Goal: Task Accomplishment & Management: Use online tool/utility

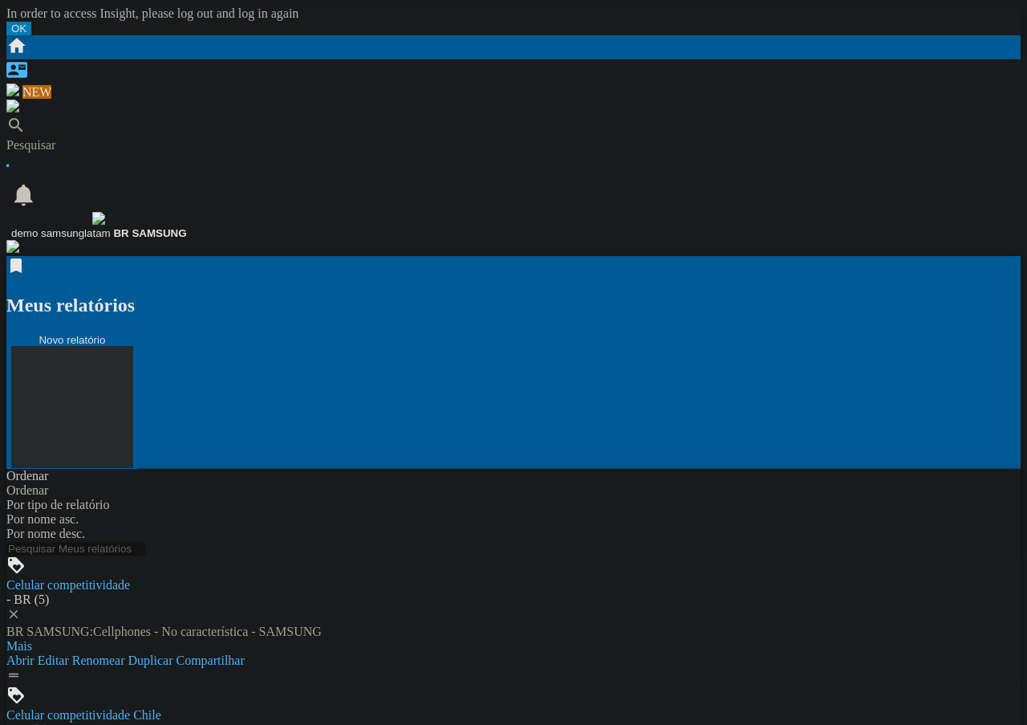
click at [138, 333] on button "Novo relatório" at bounding box center [72, 401] width 132 height 136
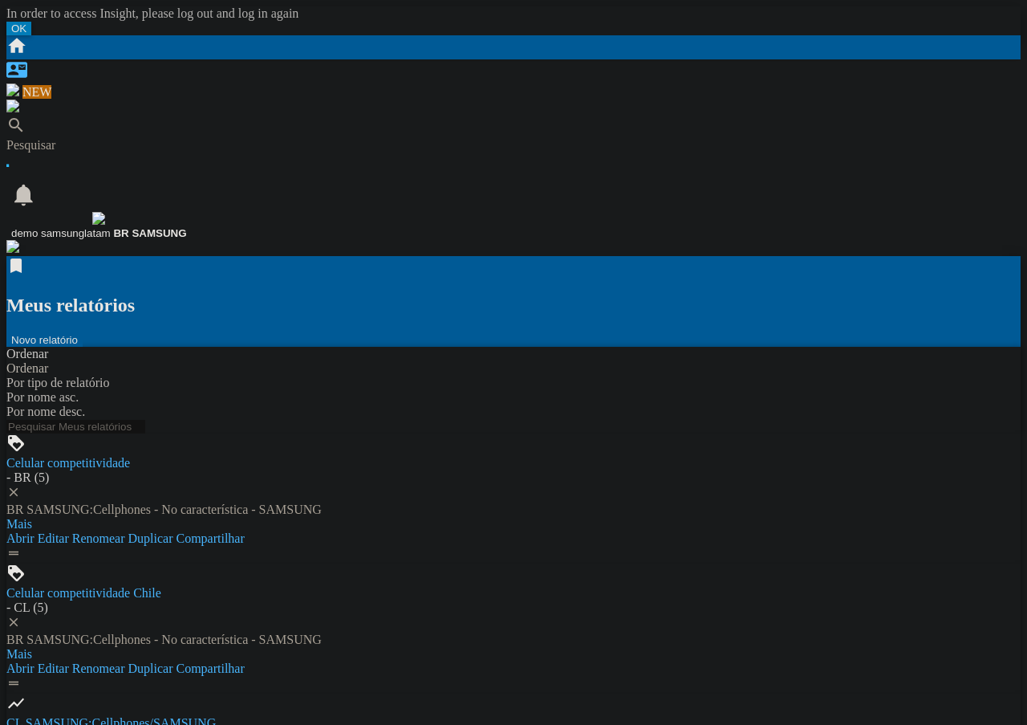
drag, startPoint x: 130, startPoint y: 272, endPoint x: 144, endPoint y: 291, distance: 23.4
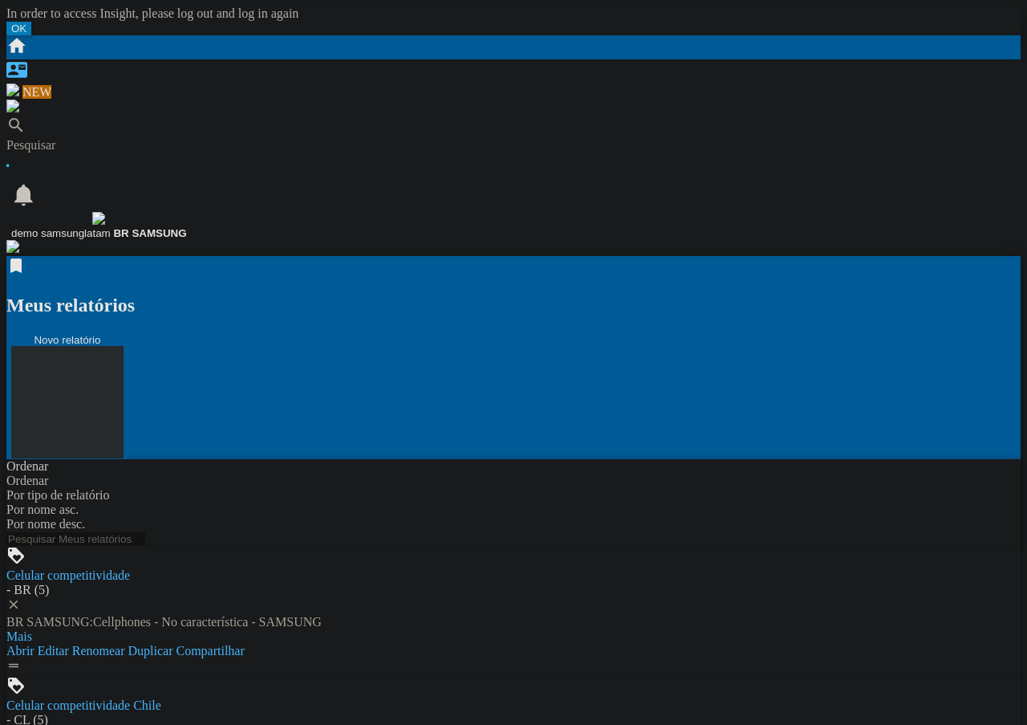
click at [128, 333] on button "Novo relatório" at bounding box center [67, 396] width 122 height 126
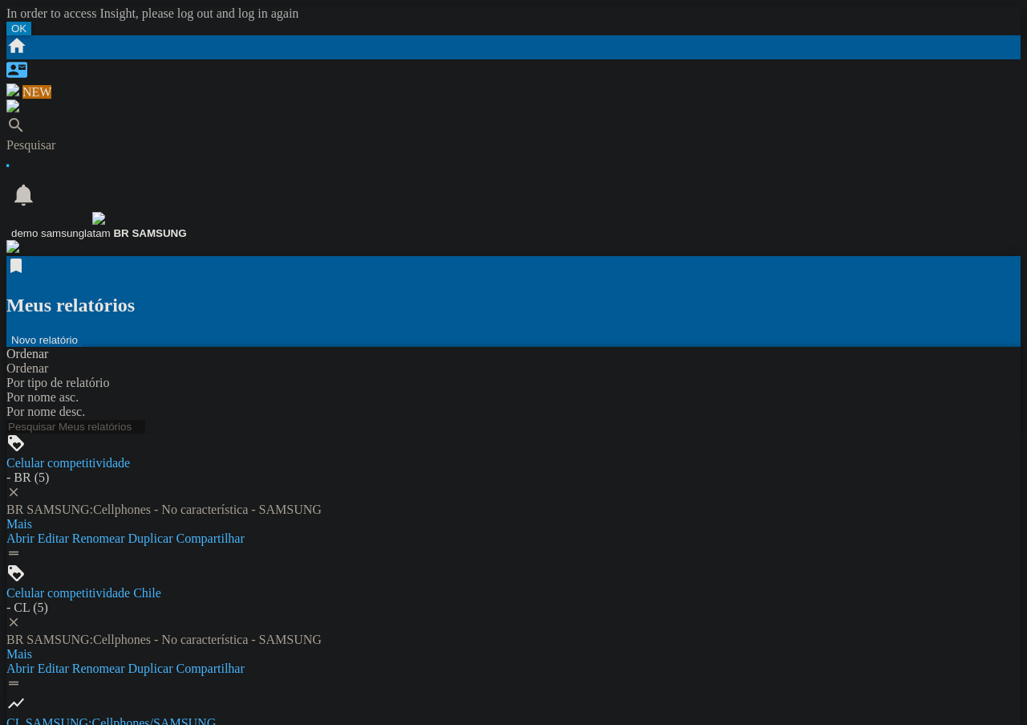
click at [83, 333] on button "Novo relatório" at bounding box center [44, 340] width 76 height 14
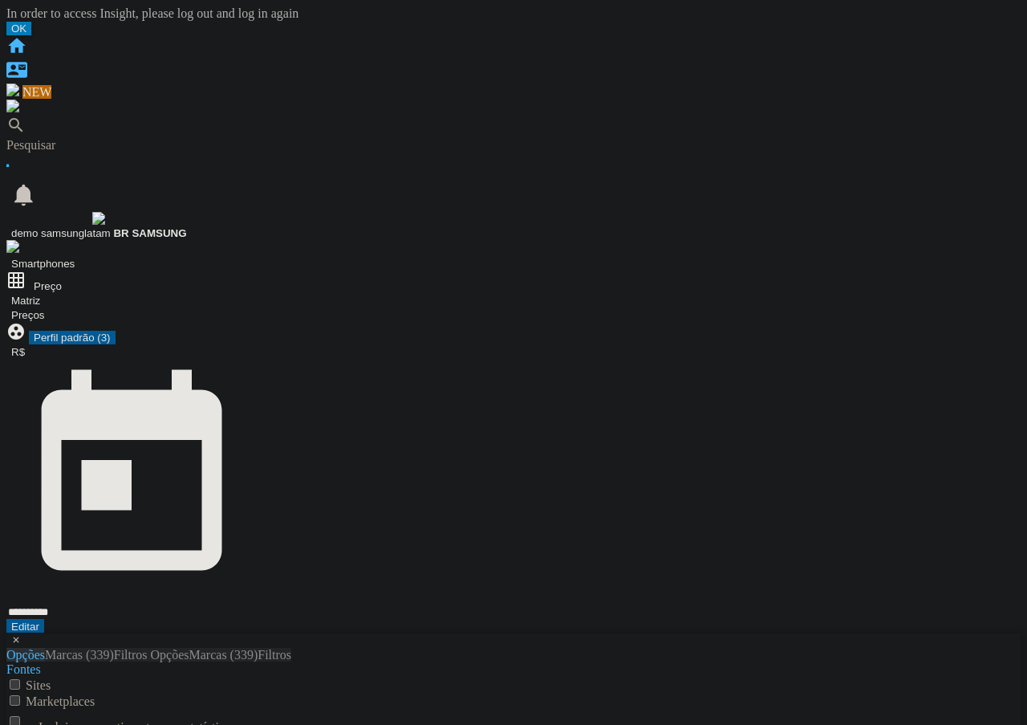
click at [26, 45] on ng-md-icon "Início" at bounding box center [16, 52] width 21 height 14
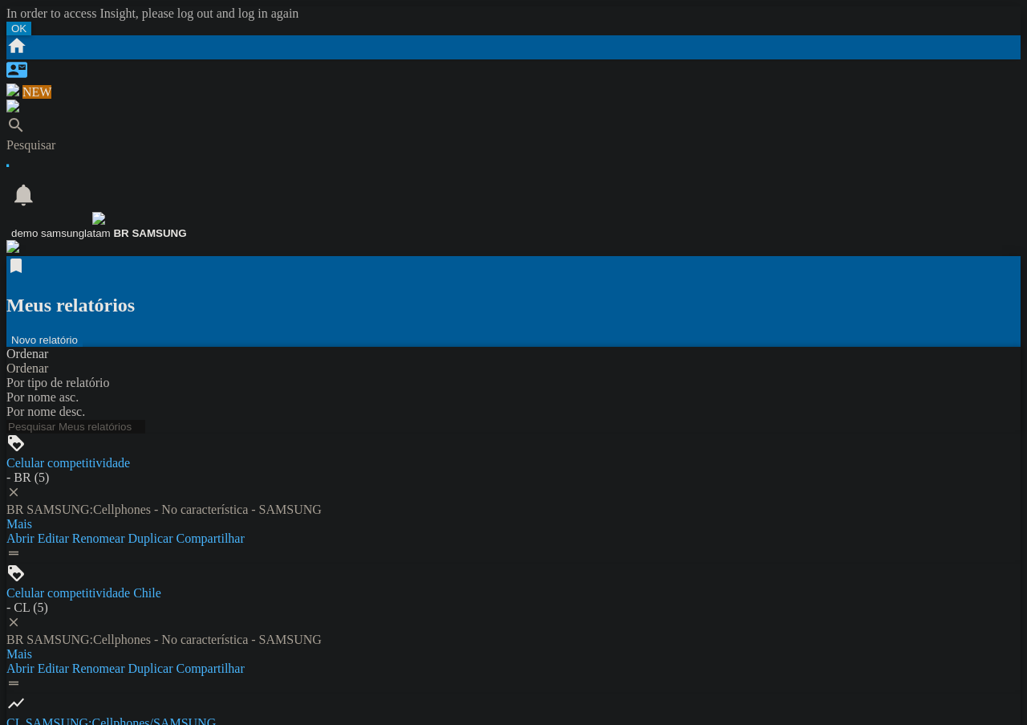
click at [83, 333] on button "Novo relatório" at bounding box center [44, 340] width 76 height 14
drag, startPoint x: 128, startPoint y: 169, endPoint x: 133, endPoint y: 193, distance: 23.8
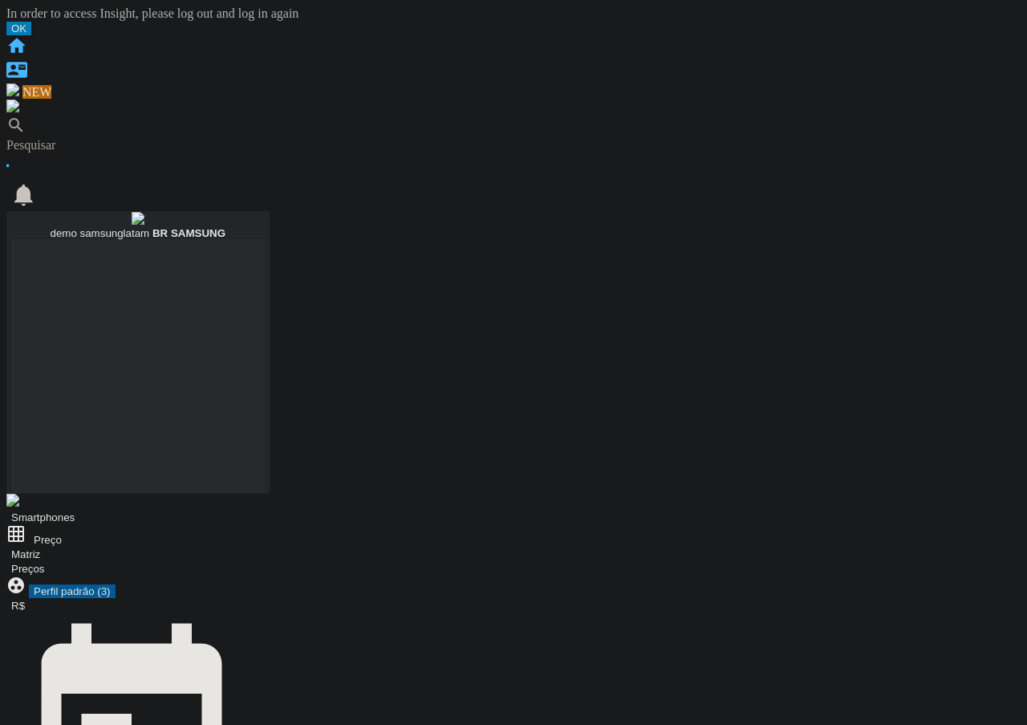
click at [226, 227] on b "BR SAMSUNG" at bounding box center [189, 233] width 73 height 12
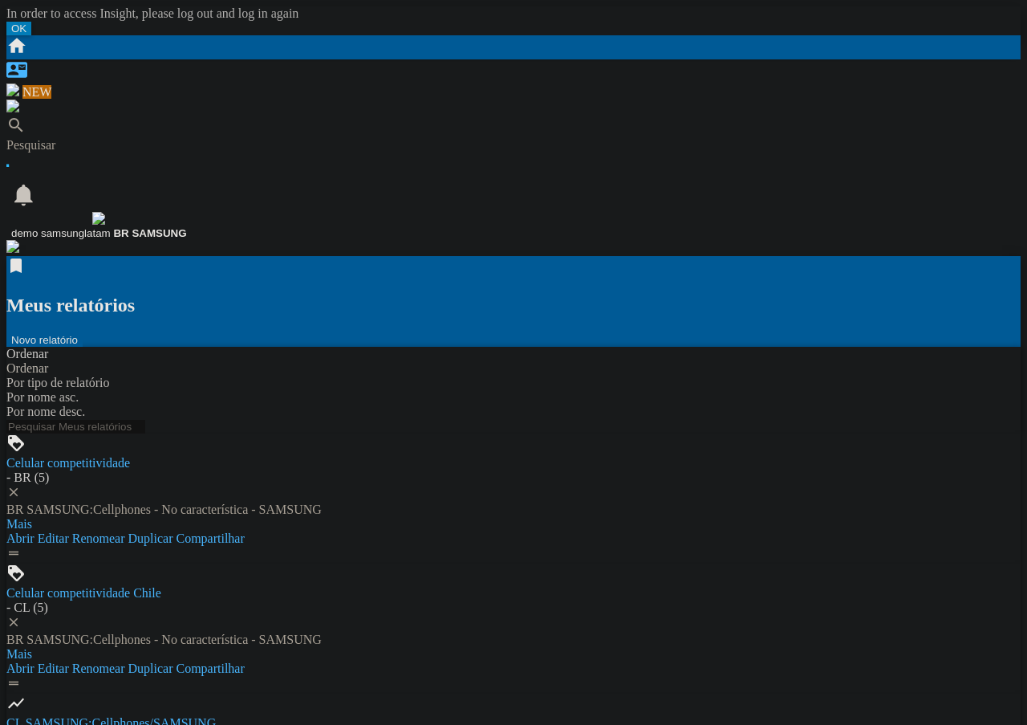
click at [6, 6] on md-backdrop at bounding box center [6, 6] width 0 height 0
click at [83, 333] on button "Novo relatório" at bounding box center [44, 340] width 76 height 14
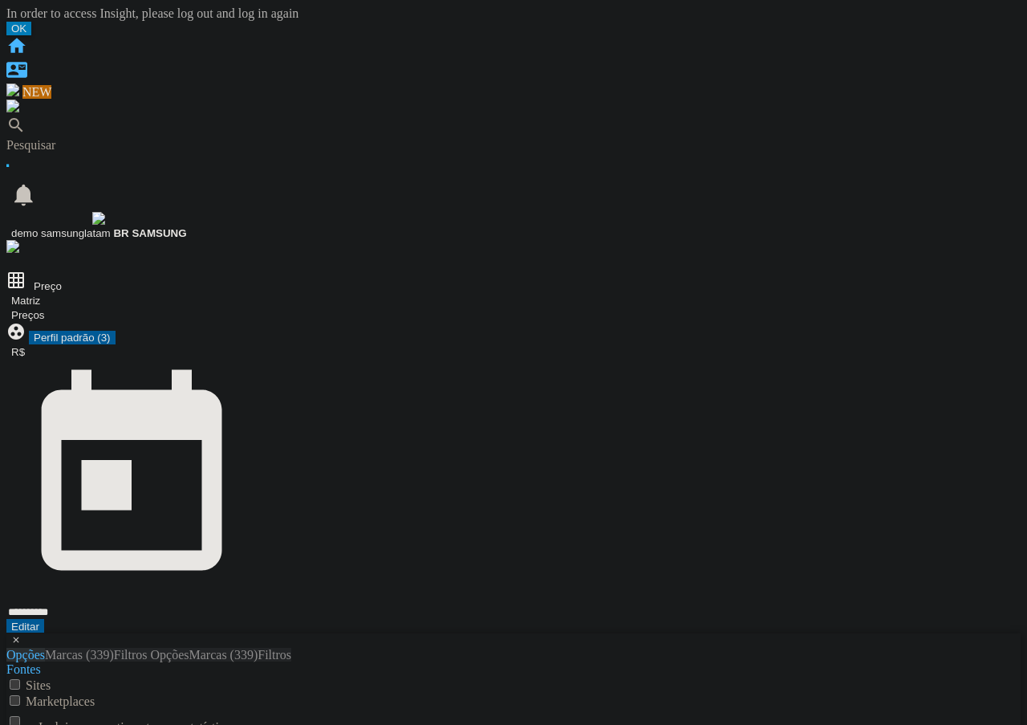
click at [25, 45] on ng-md-icon "Início" at bounding box center [16, 52] width 21 height 14
click at [27, 45] on ng-md-icon "Início" at bounding box center [16, 52] width 21 height 14
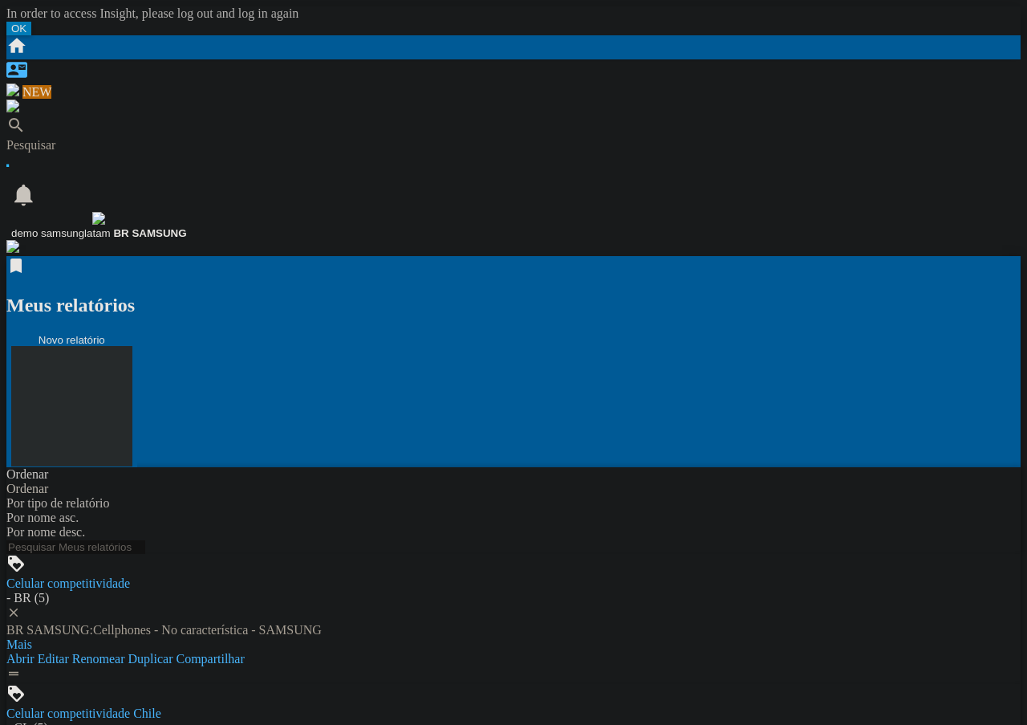
click at [137, 333] on button "Novo relatório" at bounding box center [71, 400] width 131 height 135
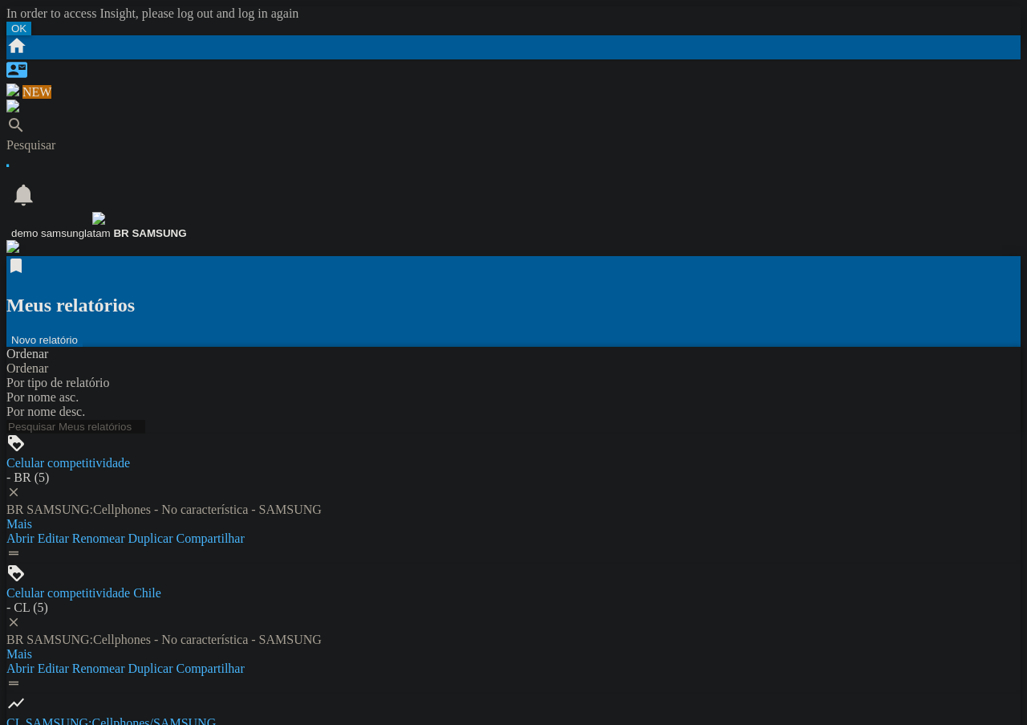
drag, startPoint x: 136, startPoint y: 171, endPoint x: 153, endPoint y: 184, distance: 21.2
click at [83, 333] on button "Novo relatório" at bounding box center [44, 340] width 76 height 14
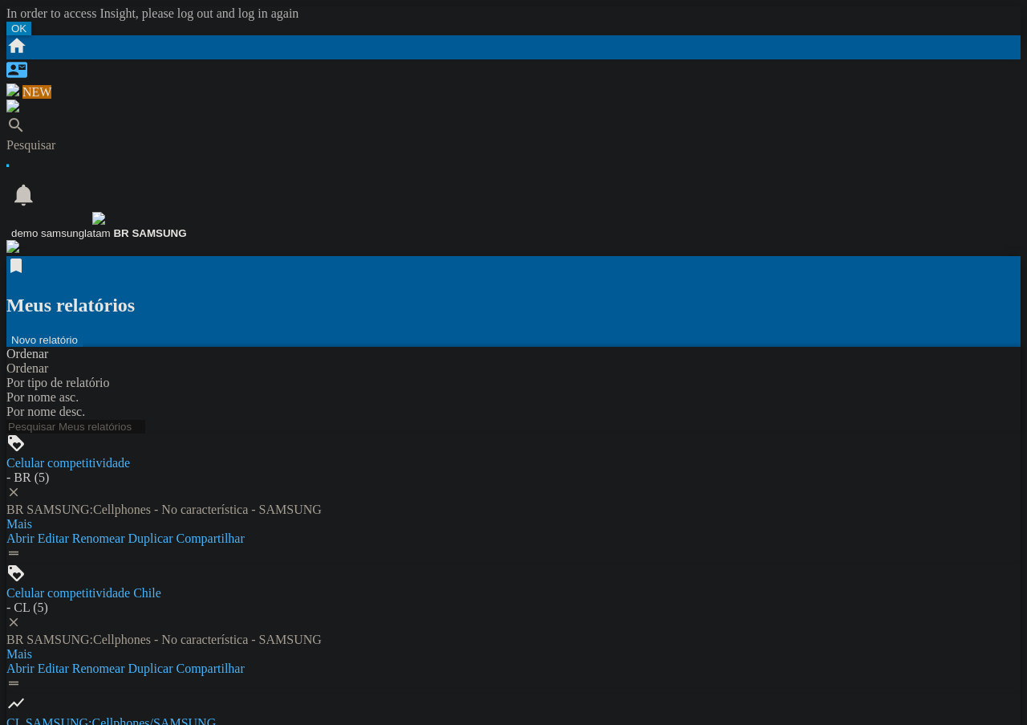
click at [83, 333] on button "Novo relatório" at bounding box center [44, 340] width 76 height 14
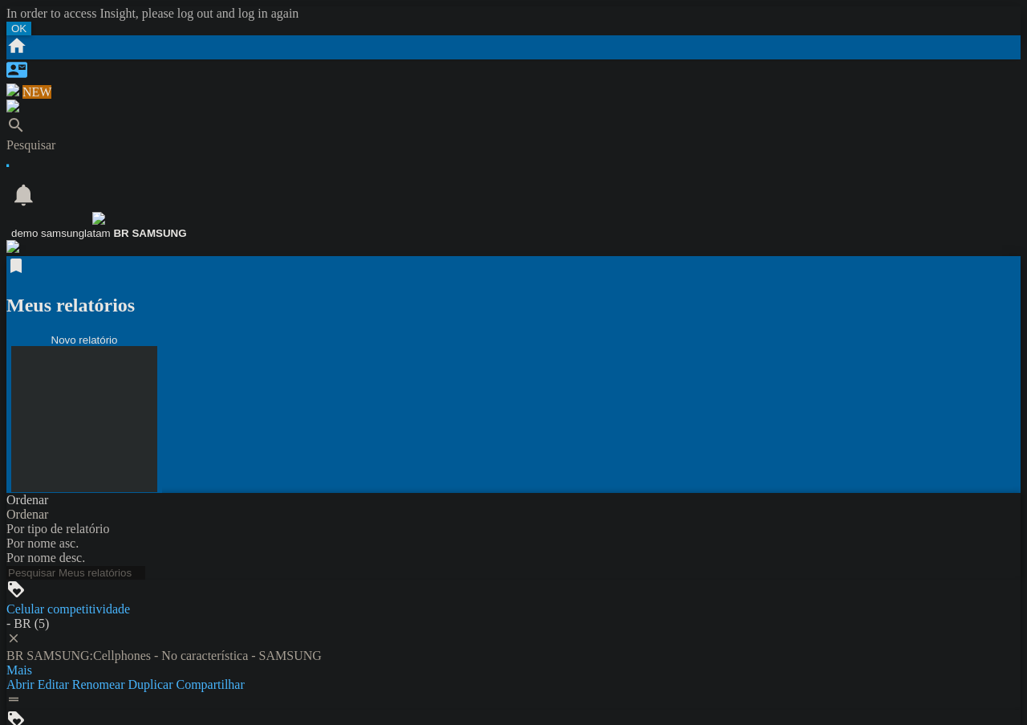
click at [162, 333] on button "Novo relatório" at bounding box center [84, 413] width 156 height 160
